Goal: Transaction & Acquisition: Obtain resource

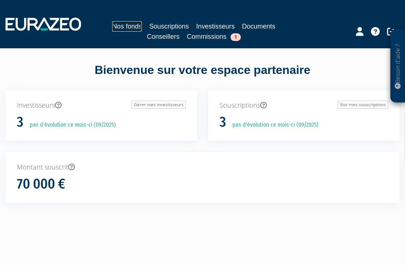
click at [129, 24] on link "Nos fonds" at bounding box center [127, 26] width 30 height 10
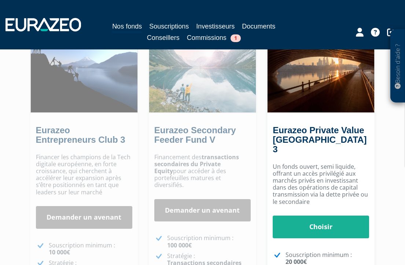
scroll to position [101, 0]
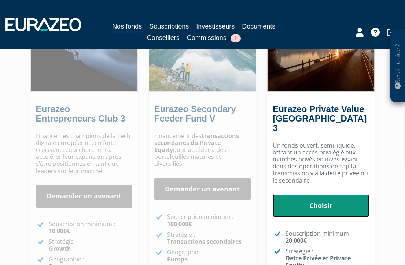
click at [314, 199] on link "Choisir" at bounding box center [321, 206] width 96 height 23
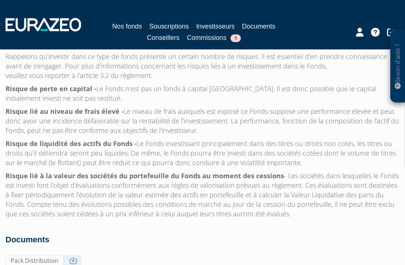
scroll to position [2489, 0]
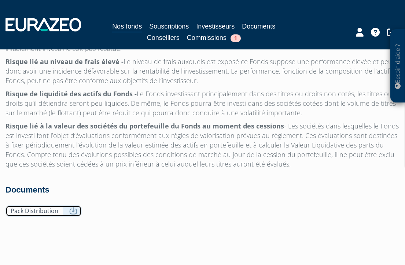
click at [67, 206] on link "Pack Distribution" at bounding box center [43, 211] width 76 height 11
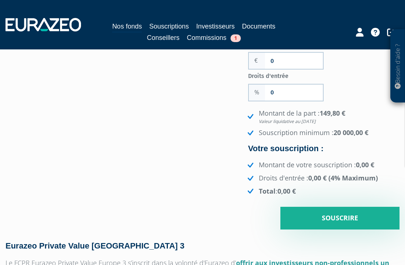
scroll to position [0, 0]
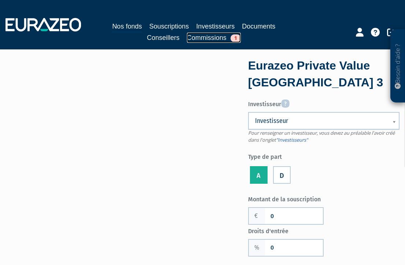
click at [200, 41] on link "Commissions 1" at bounding box center [214, 38] width 54 height 10
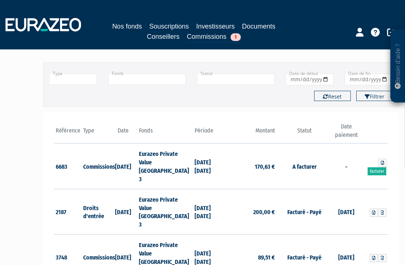
scroll to position [44, 0]
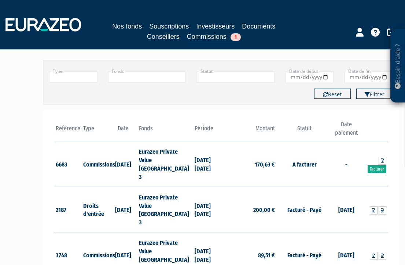
click at [372, 165] on link "Facturer" at bounding box center [377, 169] width 19 height 8
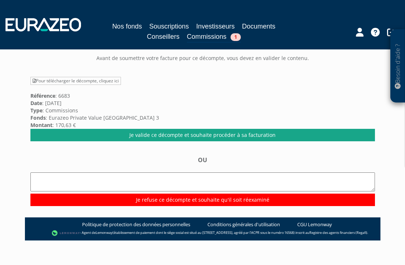
scroll to position [71, 0]
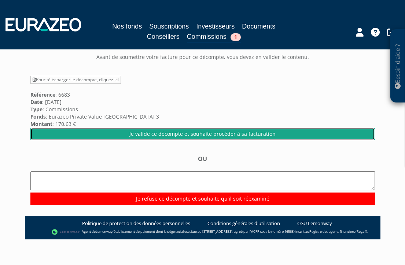
click at [145, 133] on link "Je valide ce décompte et souhaite procéder à sa facturation" at bounding box center [202, 134] width 345 height 12
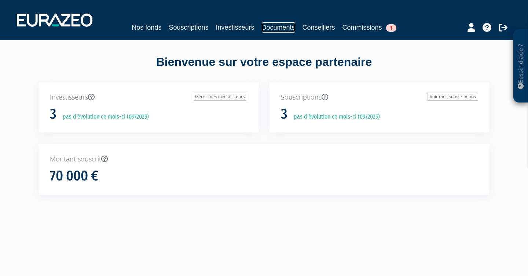
click at [286, 29] on link "Documents" at bounding box center [278, 27] width 33 height 10
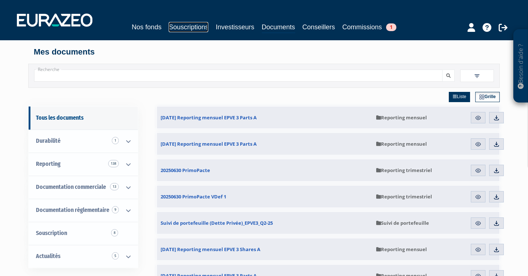
click at [192, 30] on link "Souscriptions" at bounding box center [189, 27] width 40 height 10
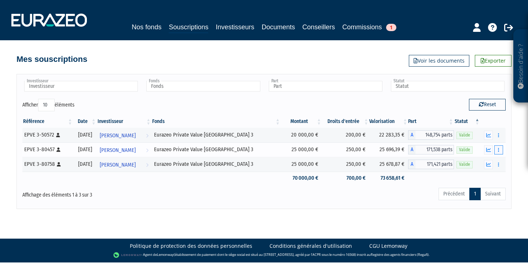
click at [500, 150] on button "button" at bounding box center [498, 150] width 9 height 9
click at [493, 162] on link "Documents" at bounding box center [482, 163] width 37 height 12
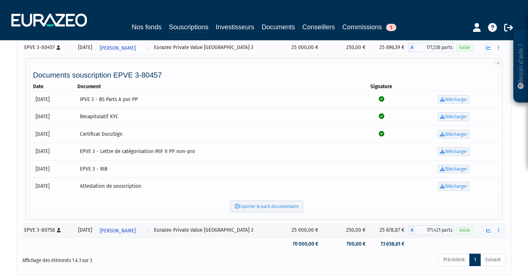
scroll to position [129, 0]
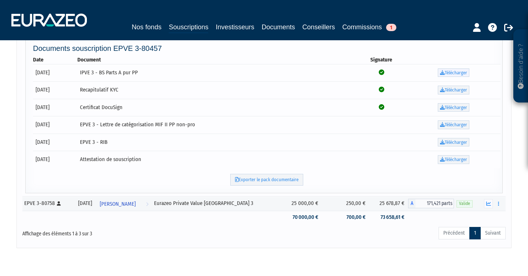
click at [456, 72] on link "Télécharger" at bounding box center [454, 73] width 32 height 9
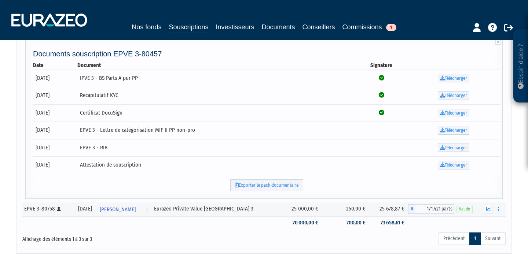
scroll to position [121, 0]
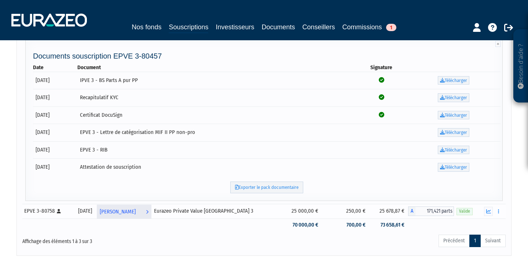
click at [134, 214] on span "[PERSON_NAME]" at bounding box center [118, 212] width 36 height 14
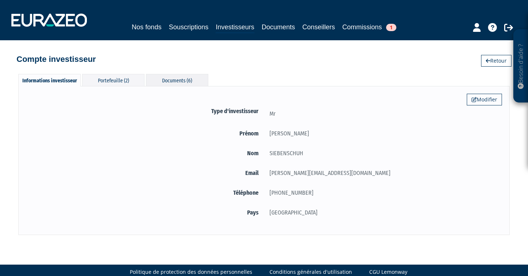
click at [161, 76] on div "Documents (6)" at bounding box center [177, 80] width 62 height 12
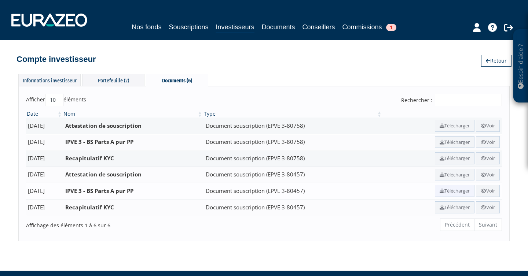
click at [457, 192] on link "Télécharger" at bounding box center [455, 191] width 40 height 12
